Goal: Check status: Check status

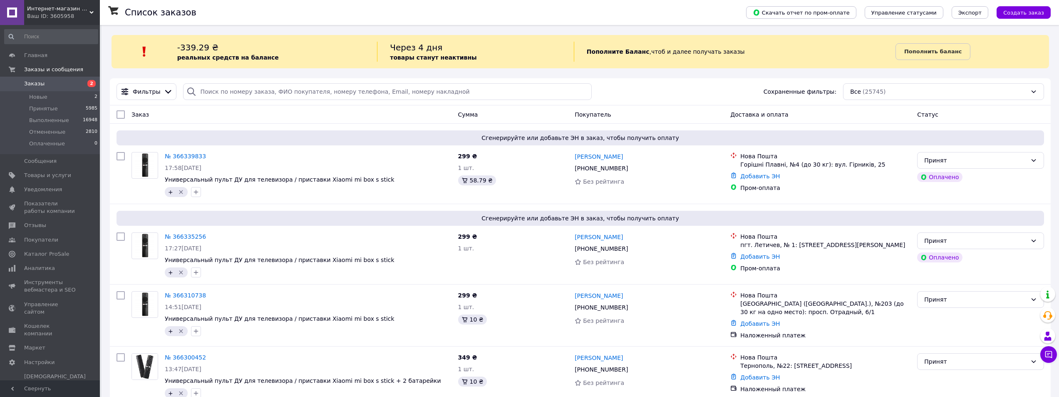
click at [74, 16] on div "Ваш ID: 3605958" at bounding box center [63, 15] width 73 height 7
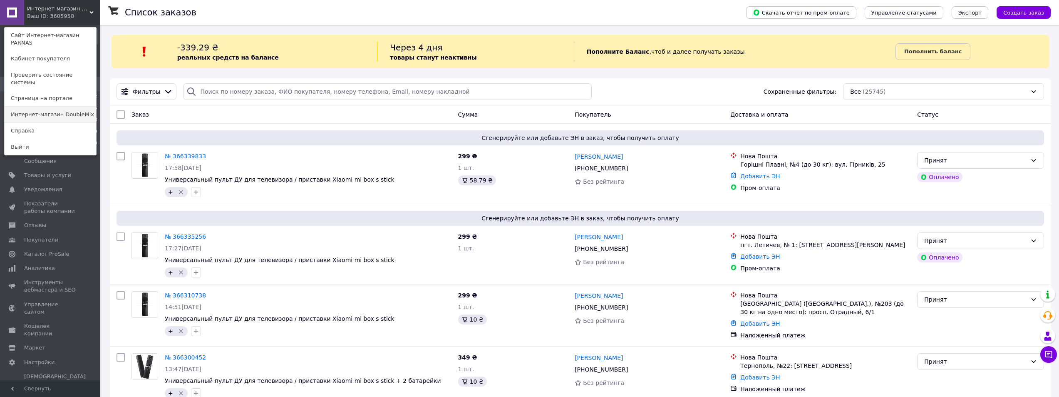
click at [68, 107] on link "Интернет-магазин DoubleMix" at bounding box center [51, 115] width 92 height 16
